Goal: Task Accomplishment & Management: Use online tool/utility

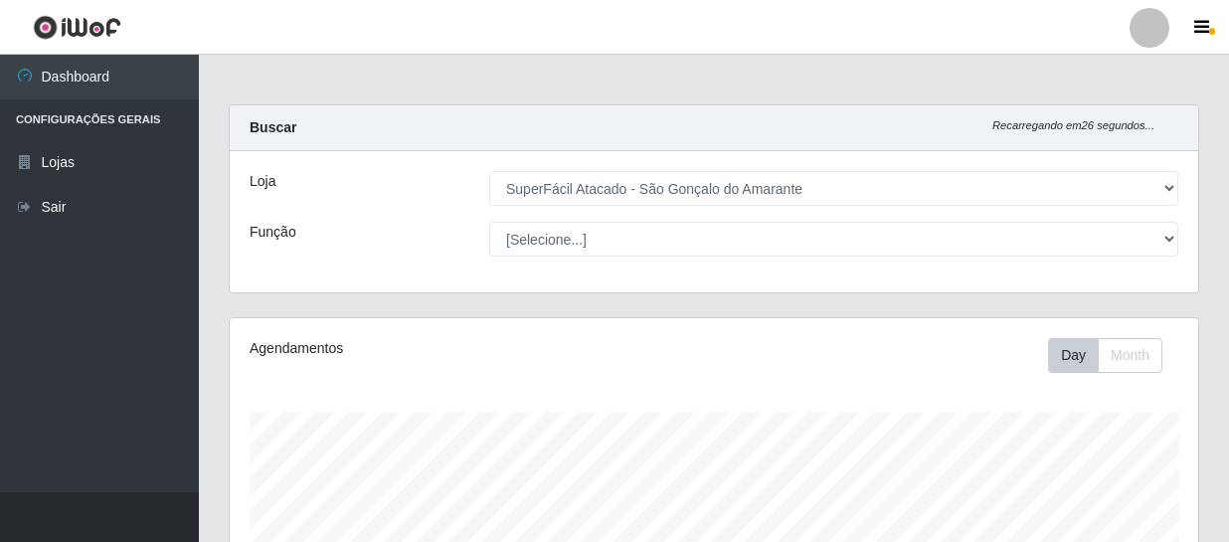
select select "408"
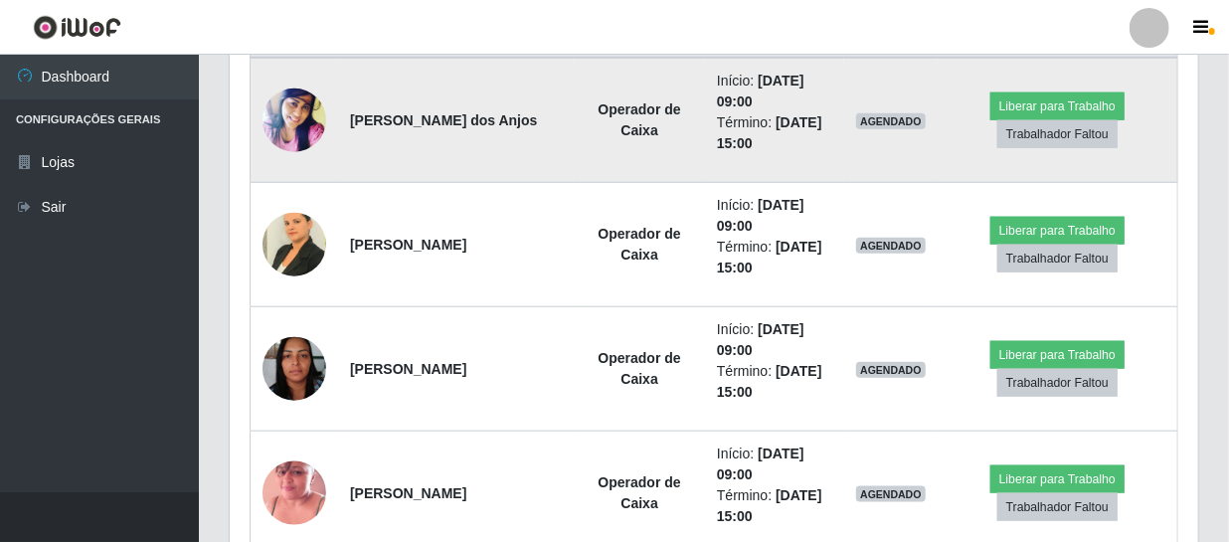
scroll to position [413, 969]
click at [1034, 107] on button "Liberar para Trabalho" at bounding box center [1058, 107] width 134 height 28
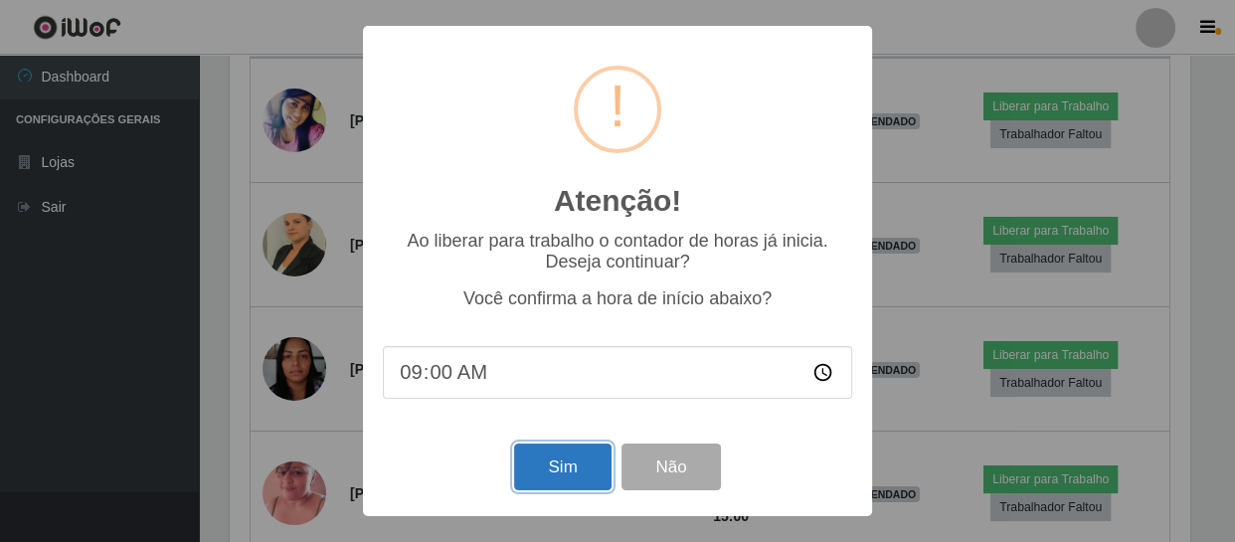
click at [558, 457] on button "Sim" at bounding box center [562, 467] width 96 height 47
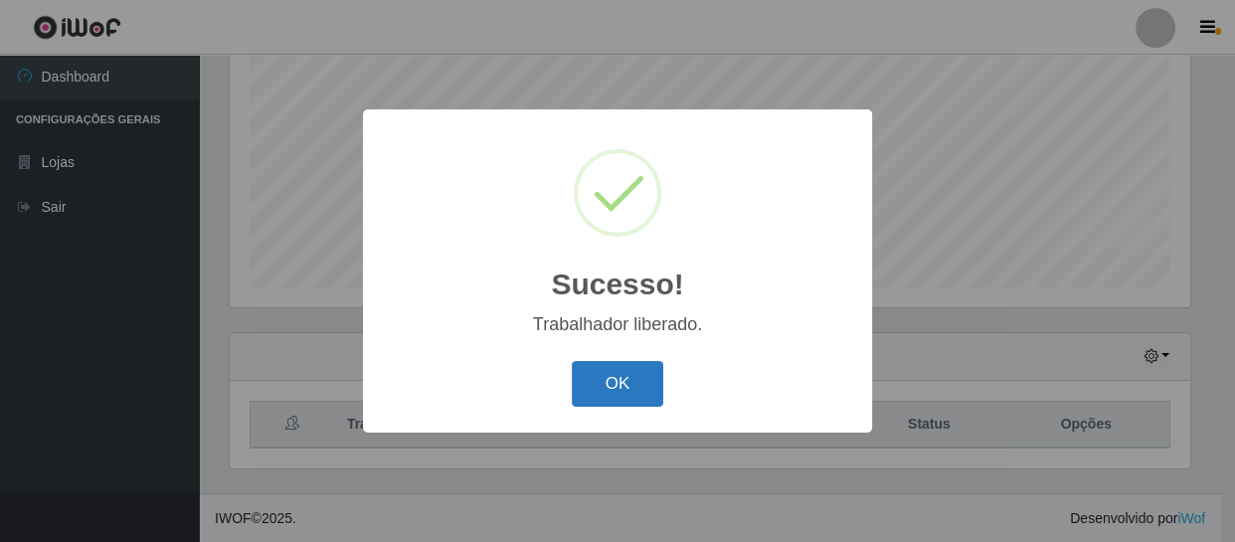
click at [612, 387] on button "OK" at bounding box center [618, 384] width 93 height 47
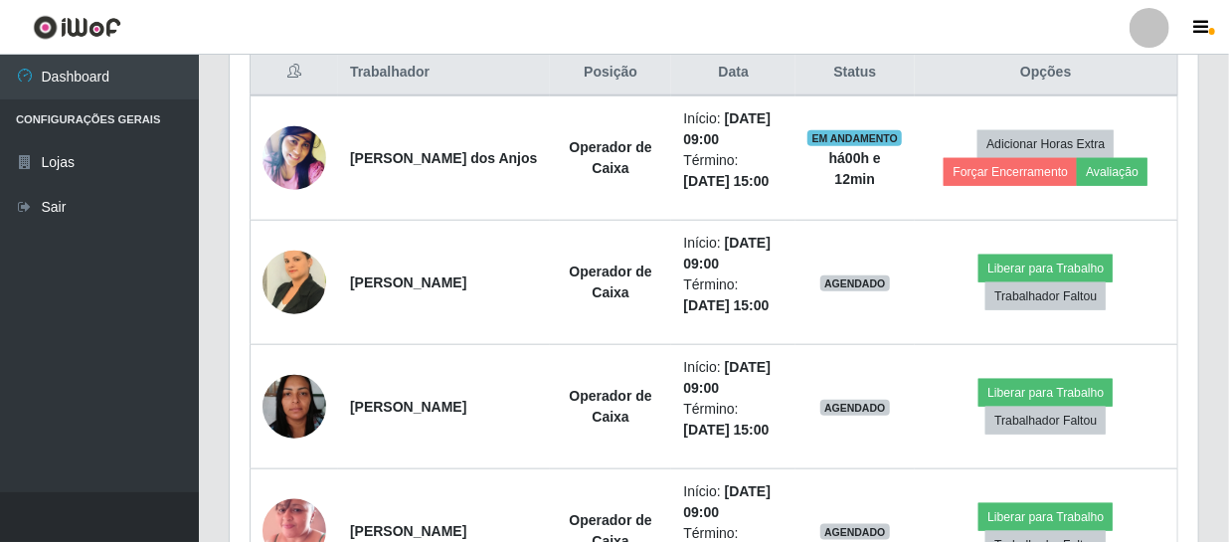
scroll to position [786, 0]
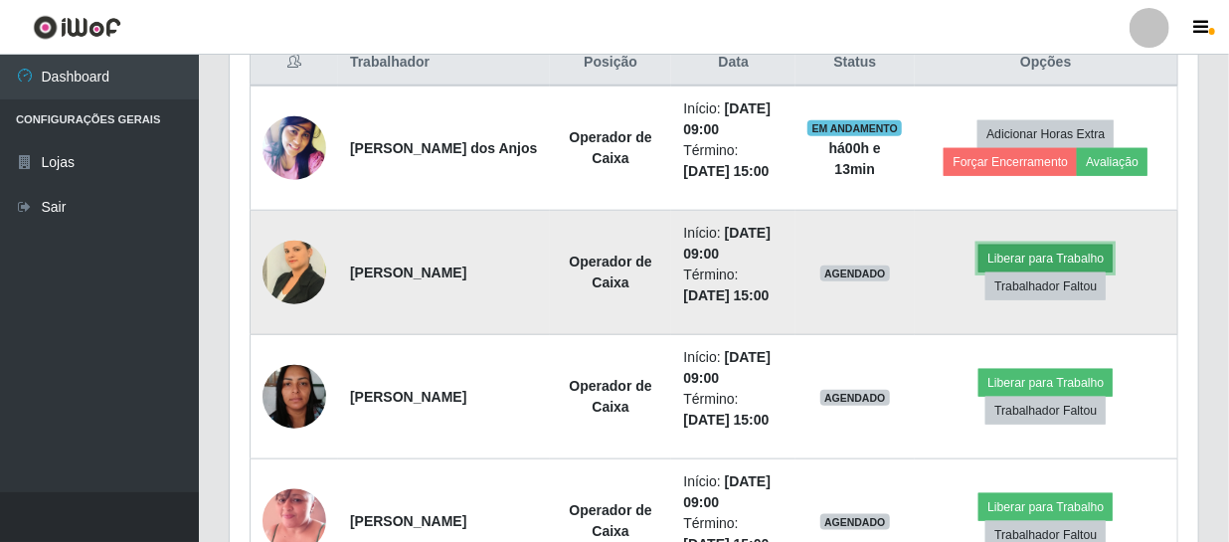
click at [1054, 249] on button "Liberar para Trabalho" at bounding box center [1046, 259] width 134 height 28
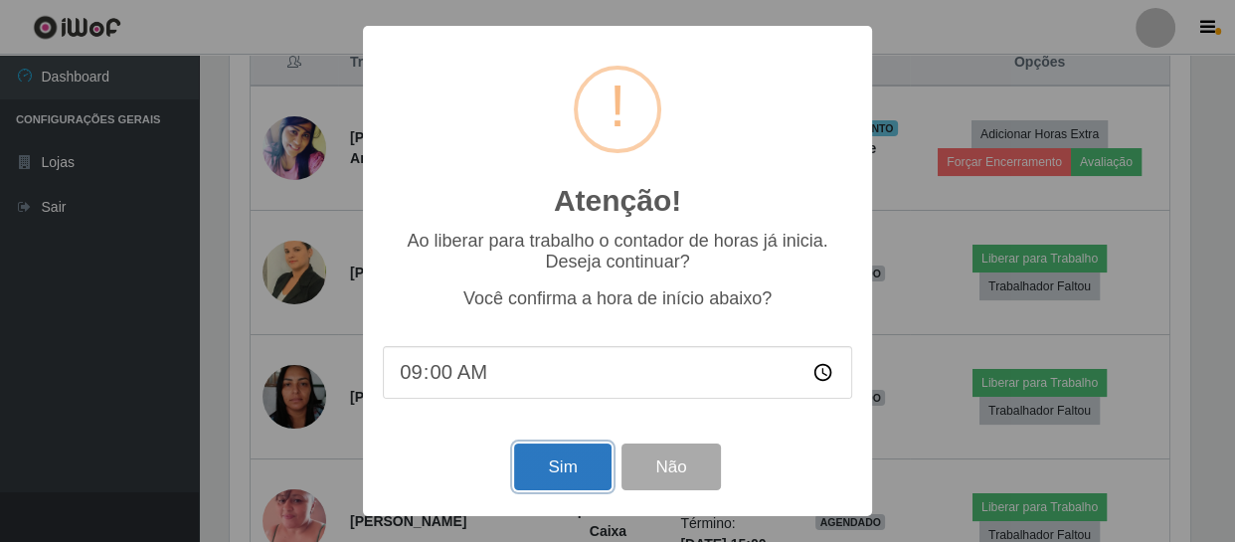
click at [579, 471] on button "Sim" at bounding box center [562, 467] width 96 height 47
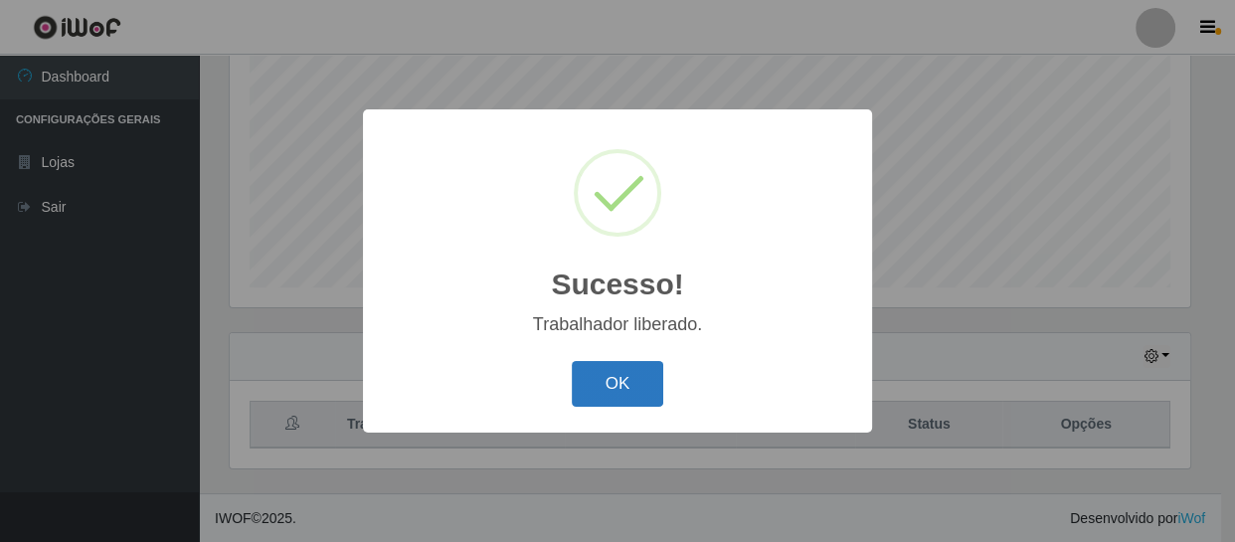
click at [609, 389] on button "OK" at bounding box center [618, 384] width 93 height 47
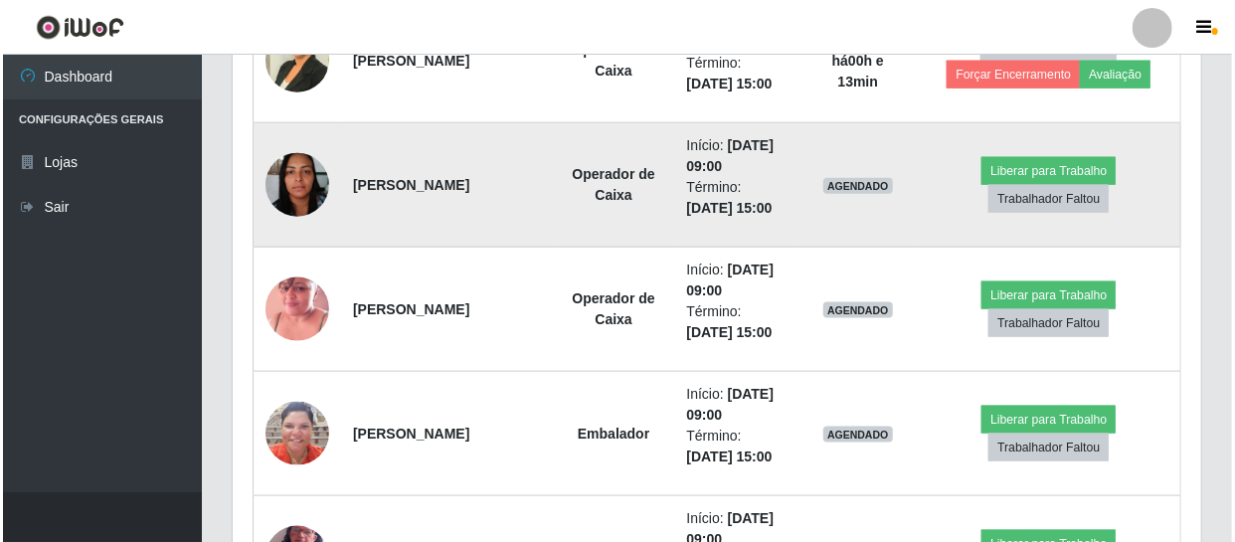
scroll to position [966, 0]
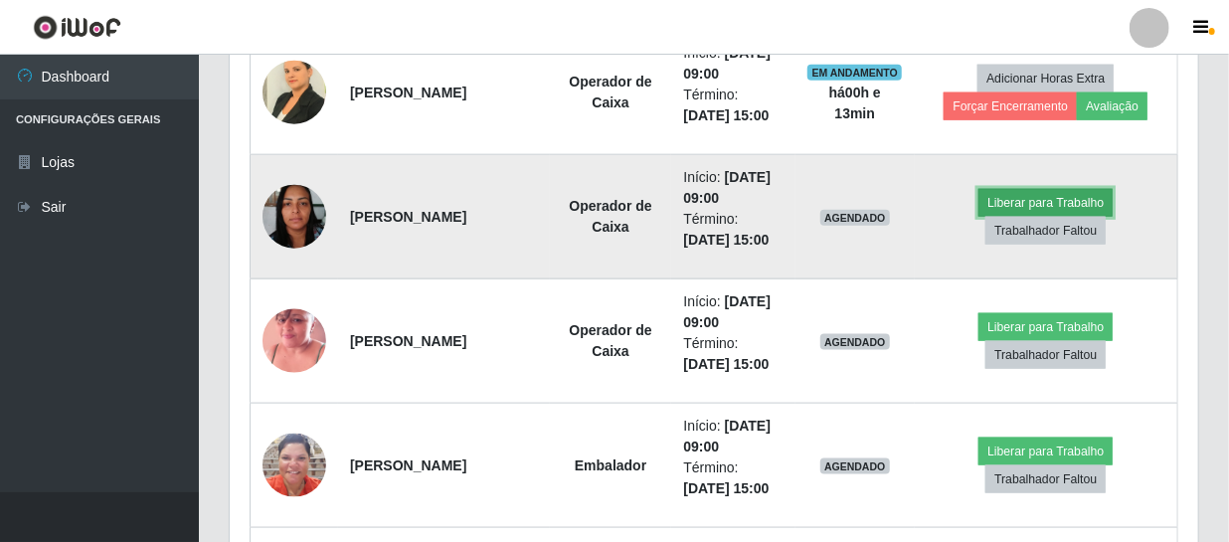
click at [1025, 202] on button "Liberar para Trabalho" at bounding box center [1046, 203] width 134 height 28
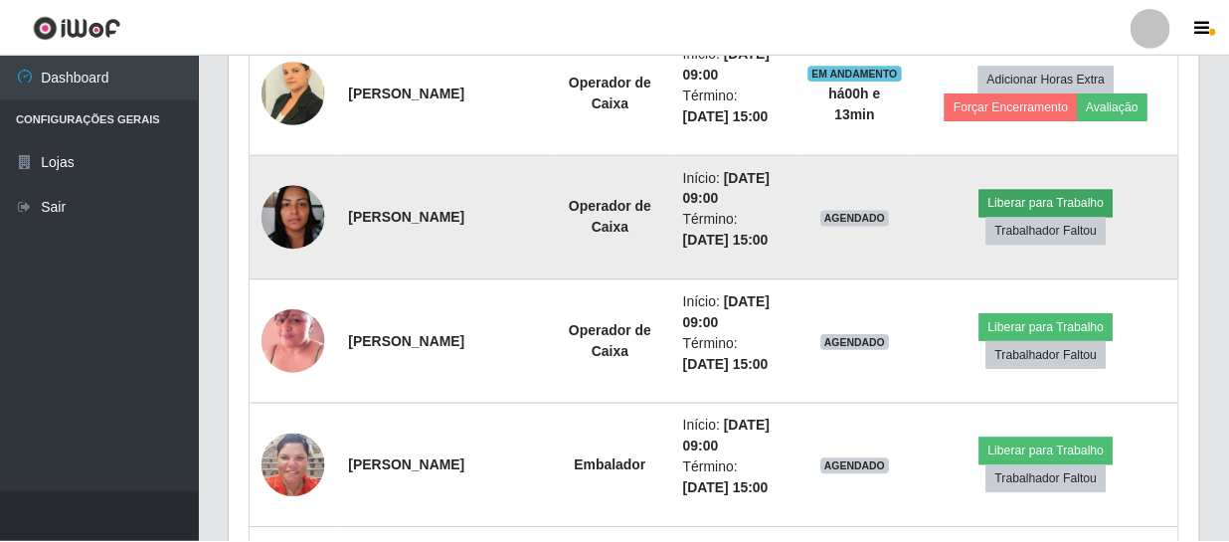
scroll to position [413, 960]
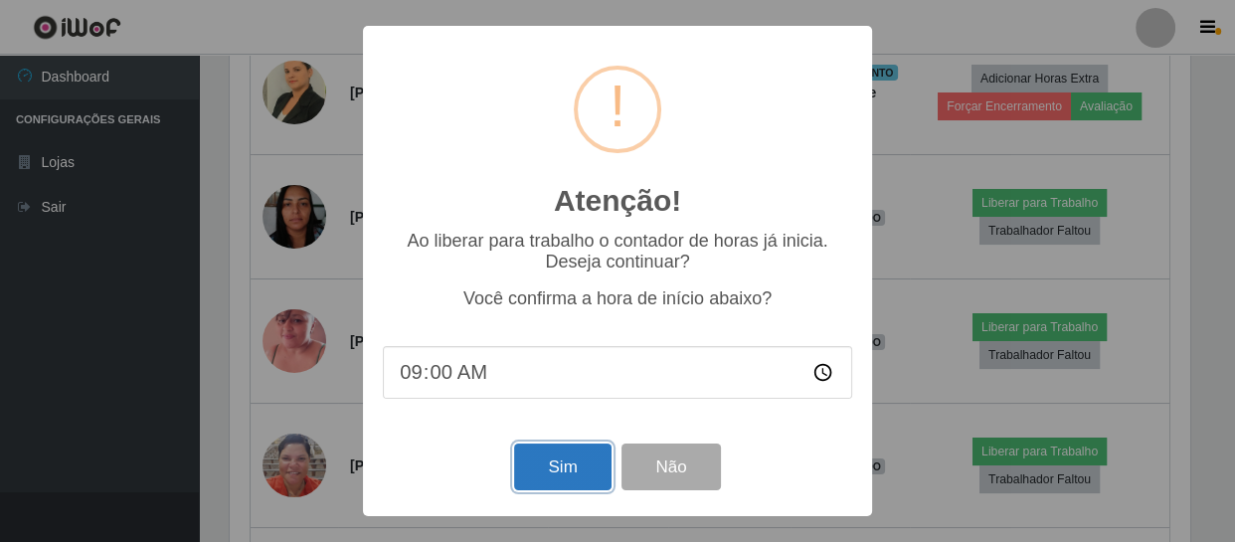
click at [559, 467] on button "Sim" at bounding box center [562, 467] width 96 height 47
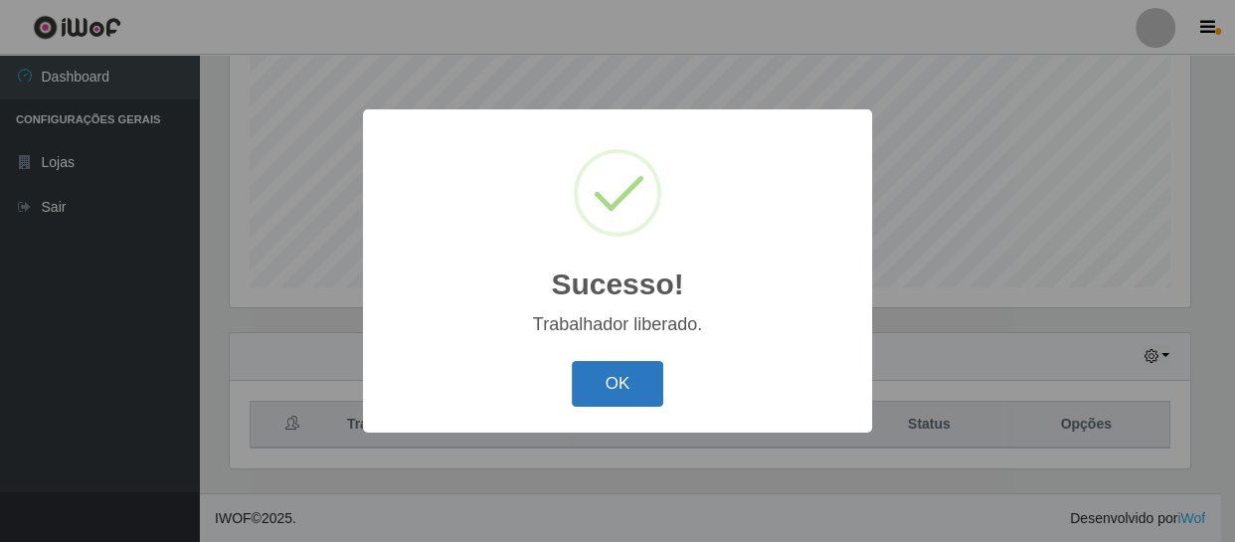
click at [607, 380] on button "OK" at bounding box center [618, 384] width 93 height 47
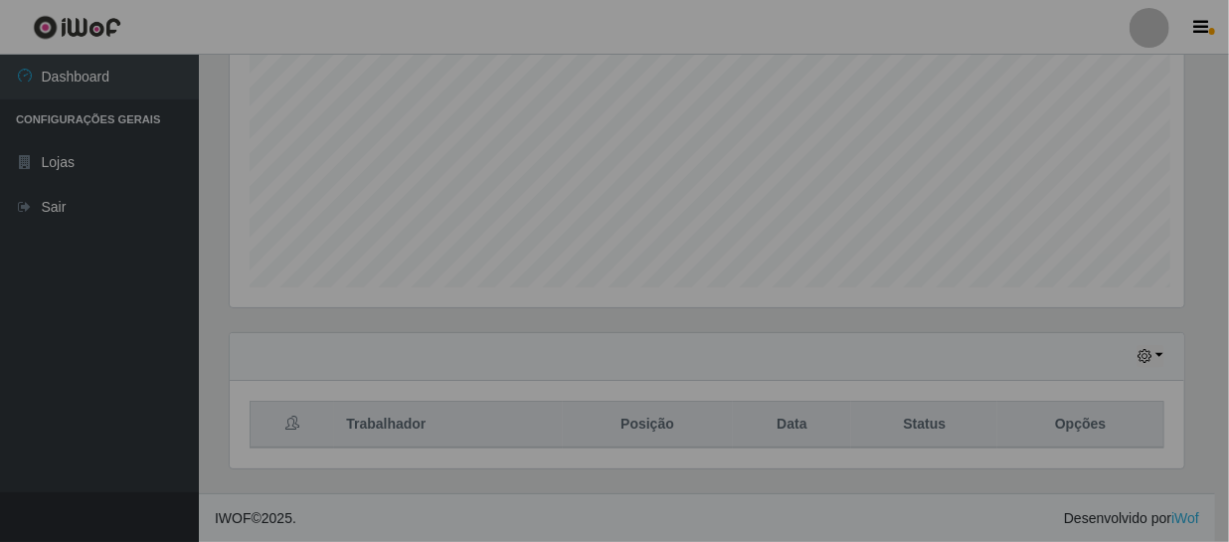
scroll to position [0, 0]
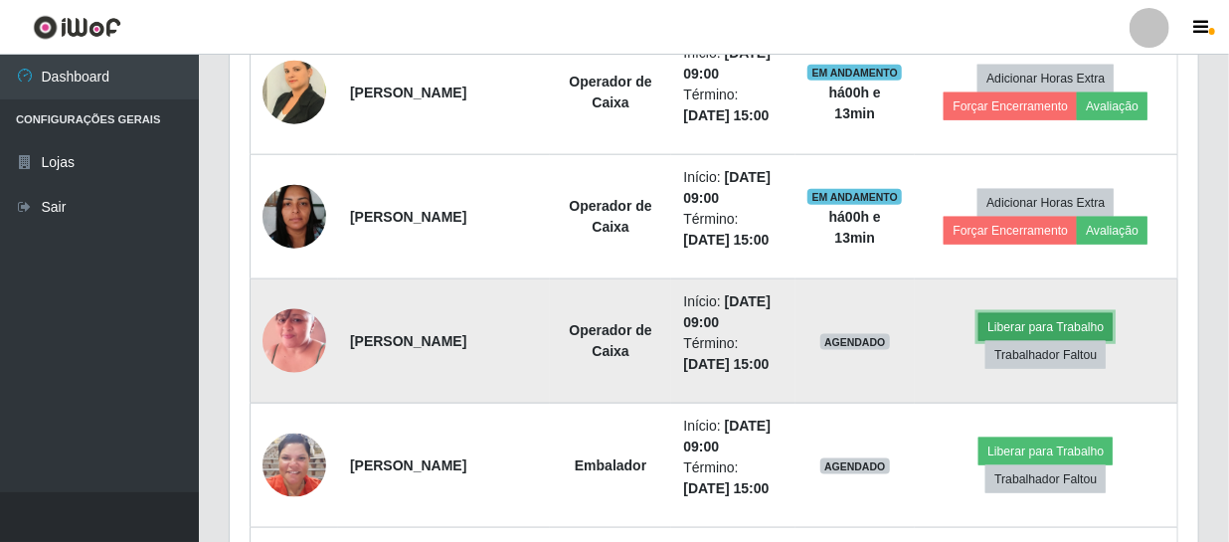
click at [1035, 331] on button "Liberar para Trabalho" at bounding box center [1046, 327] width 134 height 28
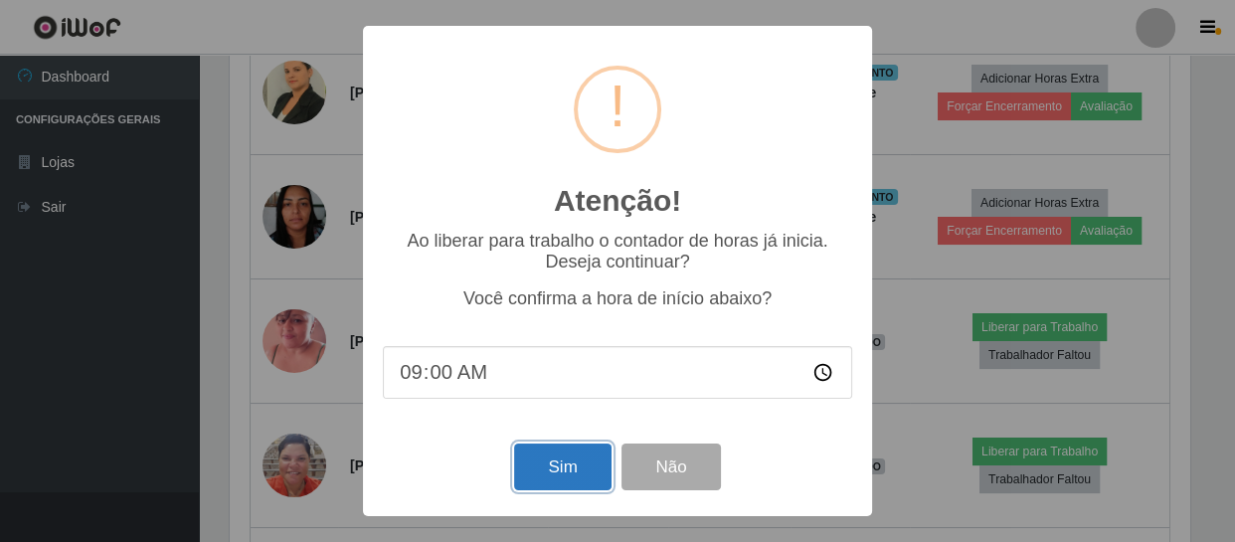
click at [554, 478] on button "Sim" at bounding box center [562, 467] width 96 height 47
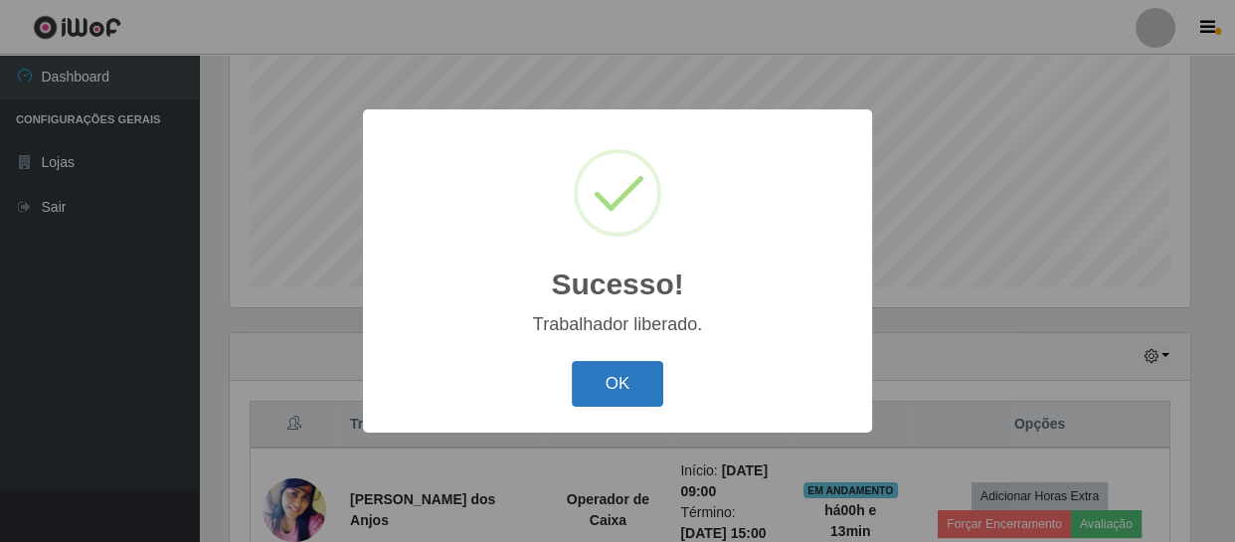
click at [614, 378] on button "OK" at bounding box center [618, 384] width 93 height 47
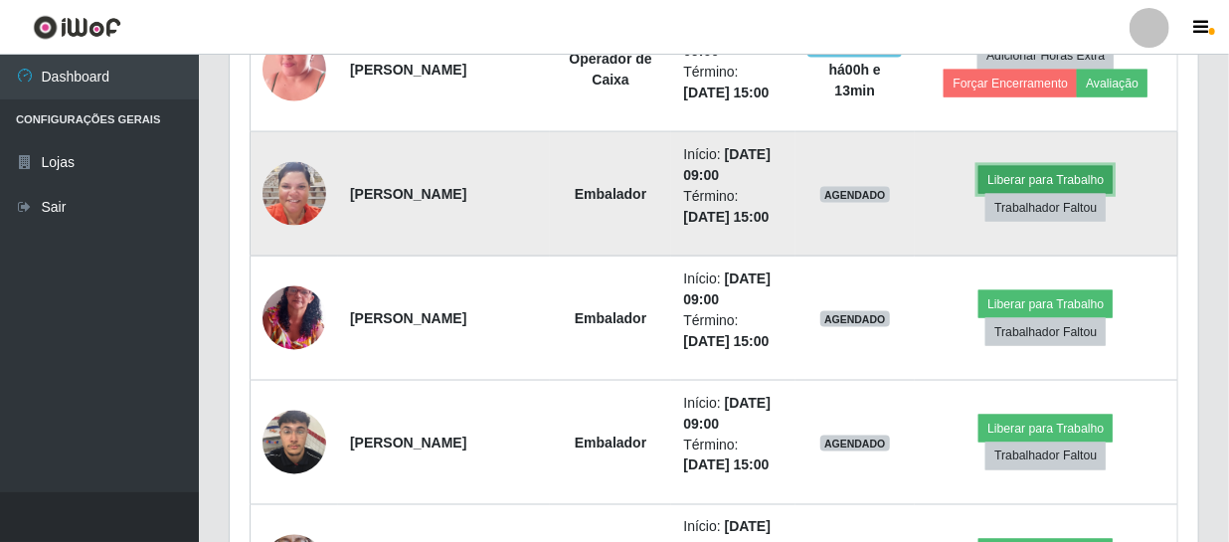
click at [1010, 181] on button "Liberar para Trabalho" at bounding box center [1046, 180] width 134 height 28
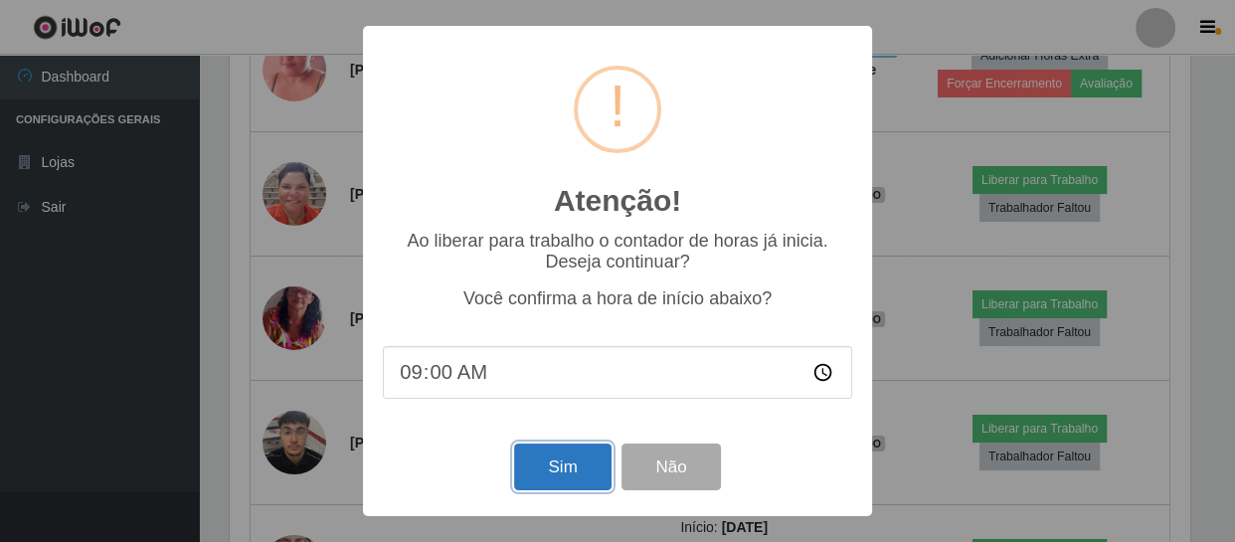
click at [570, 461] on button "Sim" at bounding box center [562, 467] width 96 height 47
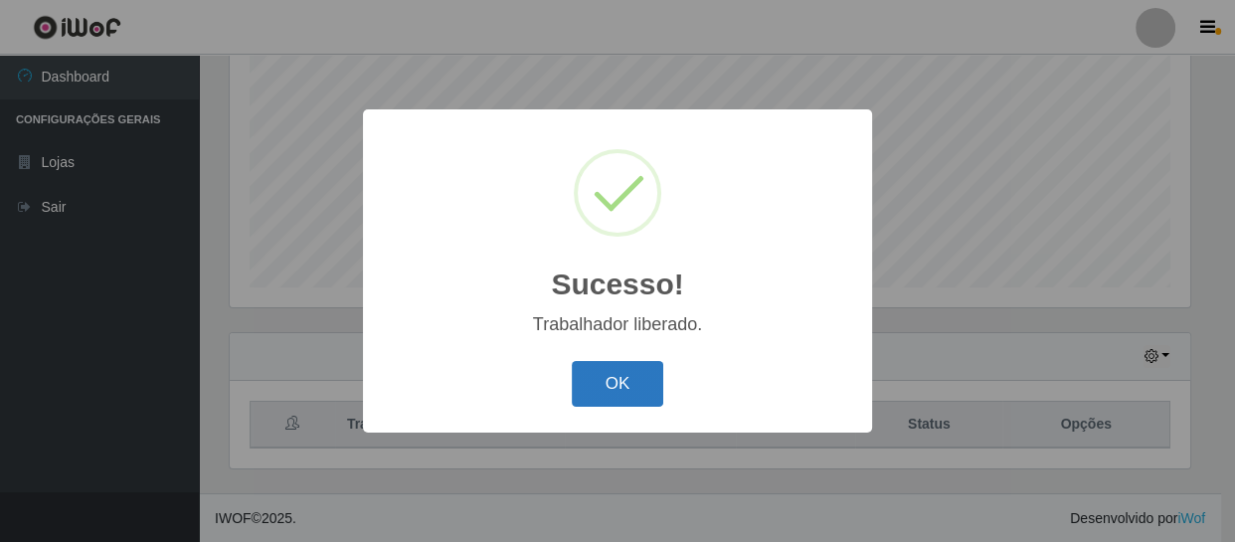
click at [606, 377] on button "OK" at bounding box center [618, 384] width 93 height 47
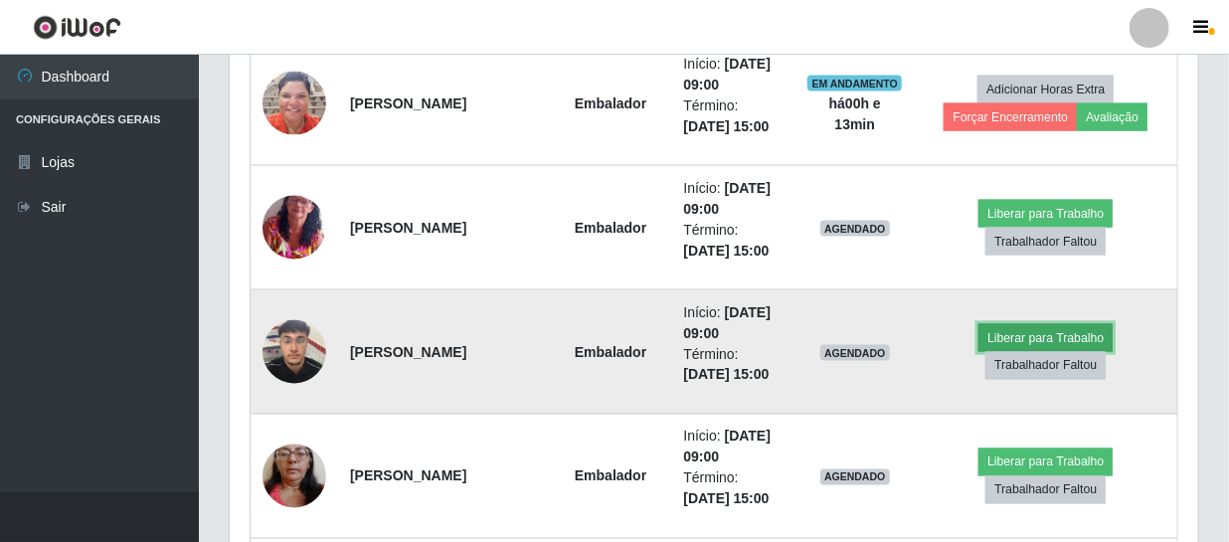
click at [1008, 334] on button "Liberar para Trabalho" at bounding box center [1046, 338] width 134 height 28
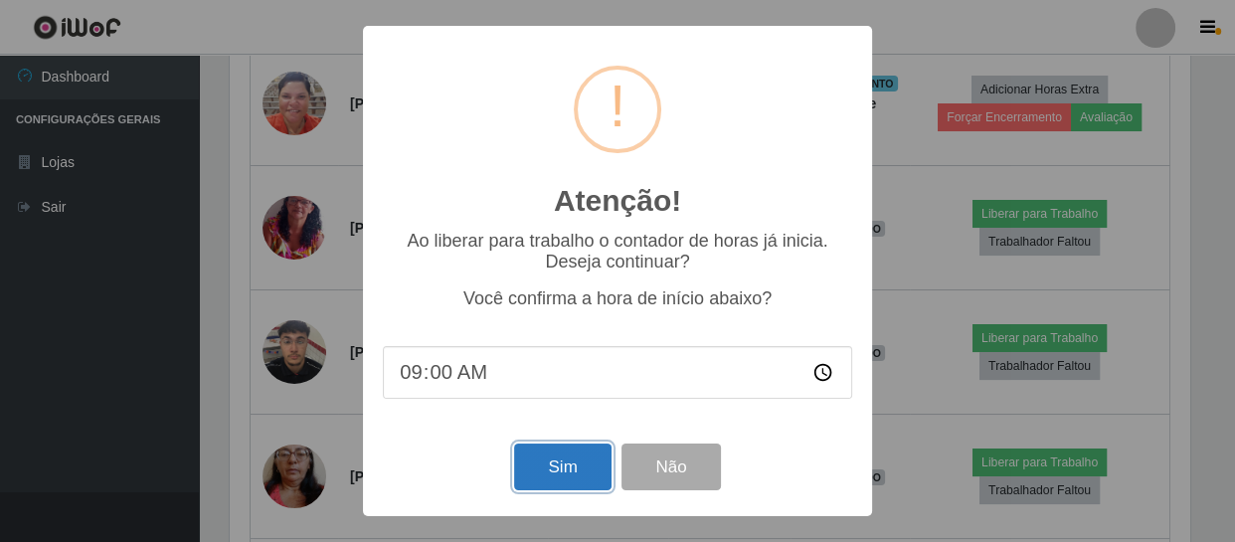
click at [549, 476] on button "Sim" at bounding box center [562, 467] width 96 height 47
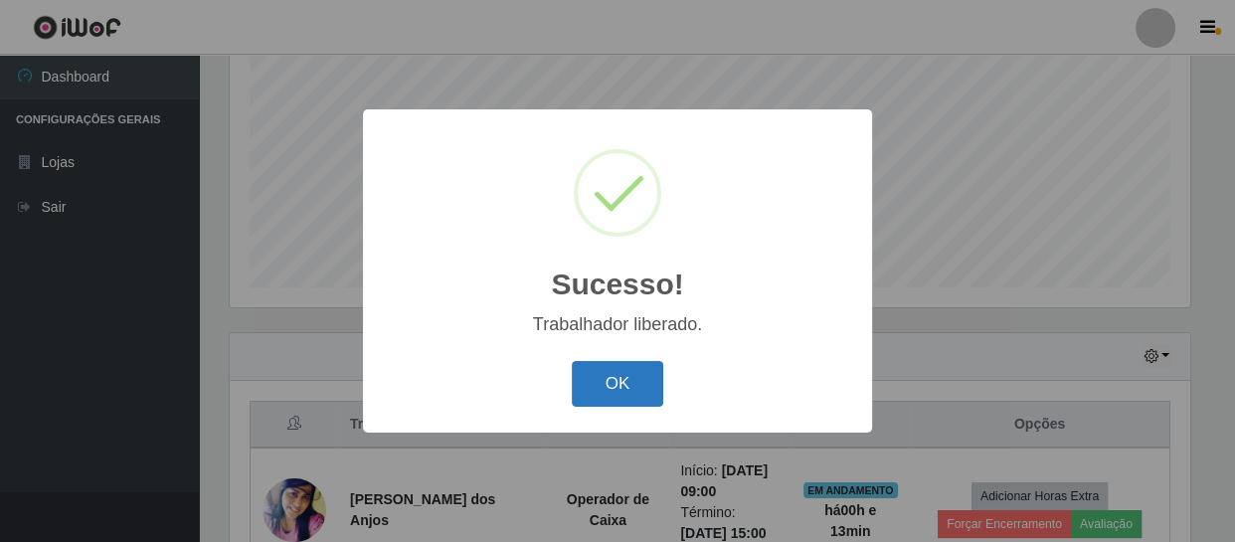
click at [598, 380] on button "OK" at bounding box center [618, 384] width 93 height 47
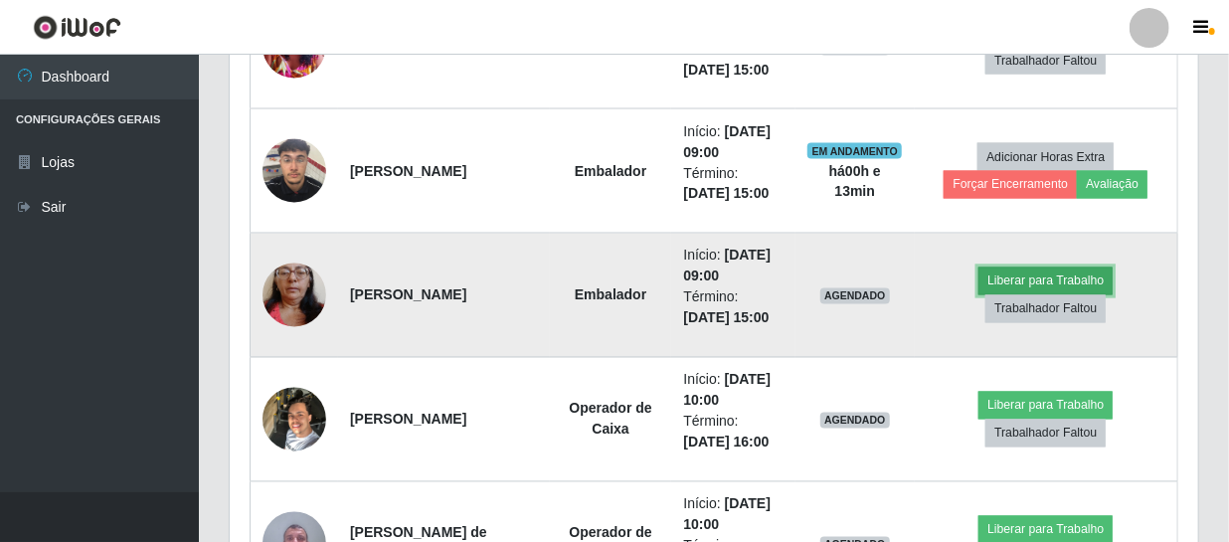
click at [1063, 282] on button "Liberar para Trabalho" at bounding box center [1046, 282] width 134 height 28
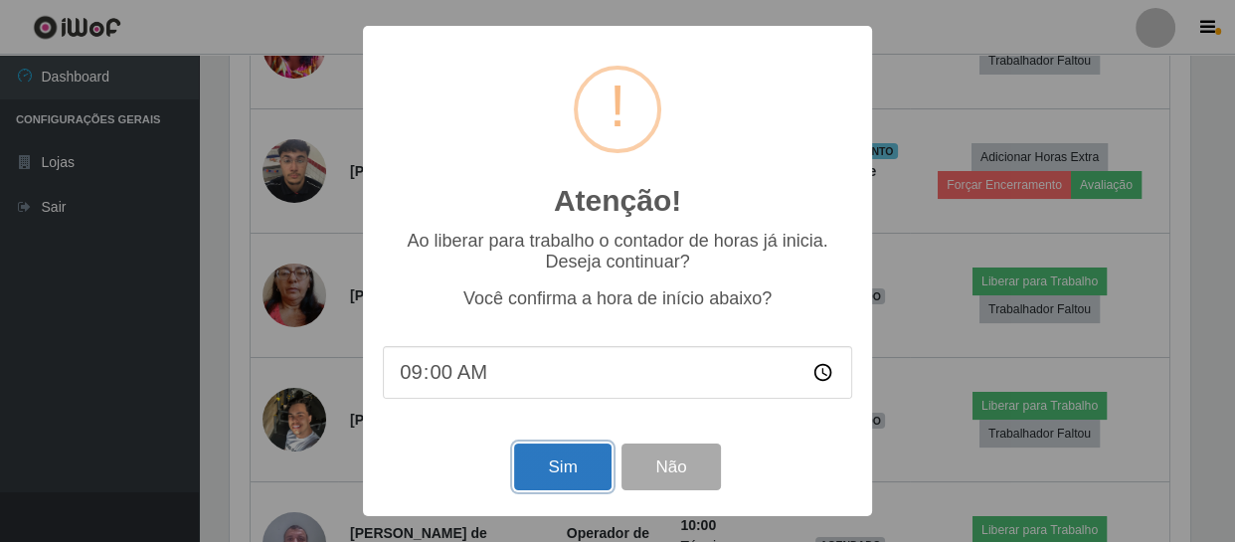
click at [558, 464] on button "Sim" at bounding box center [562, 467] width 96 height 47
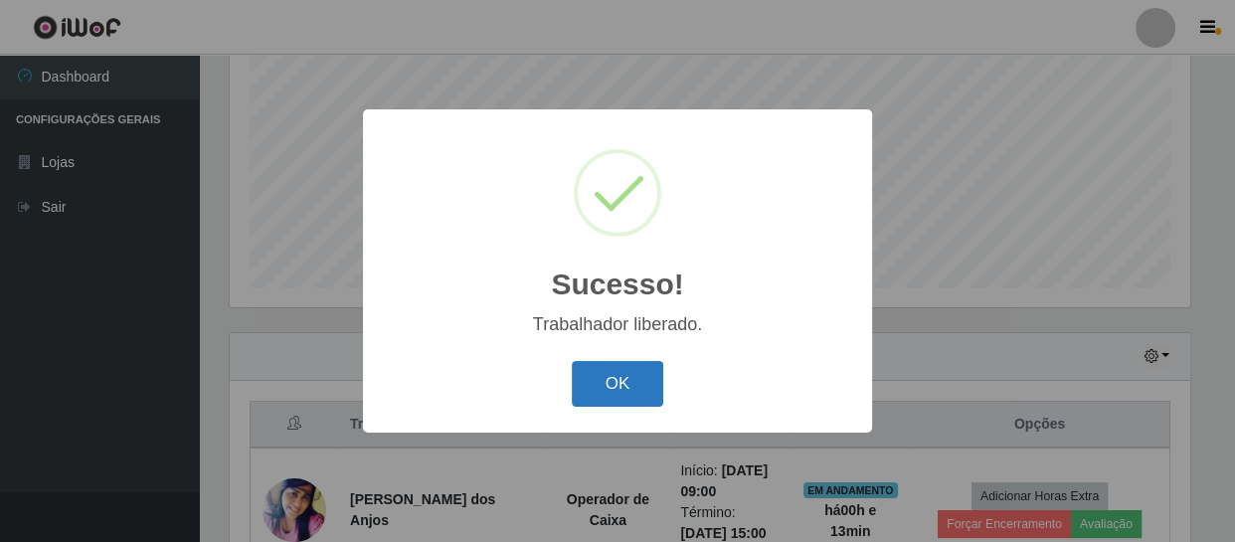
click at [607, 391] on button "OK" at bounding box center [618, 384] width 93 height 47
